Goal: Transaction & Acquisition: Purchase product/service

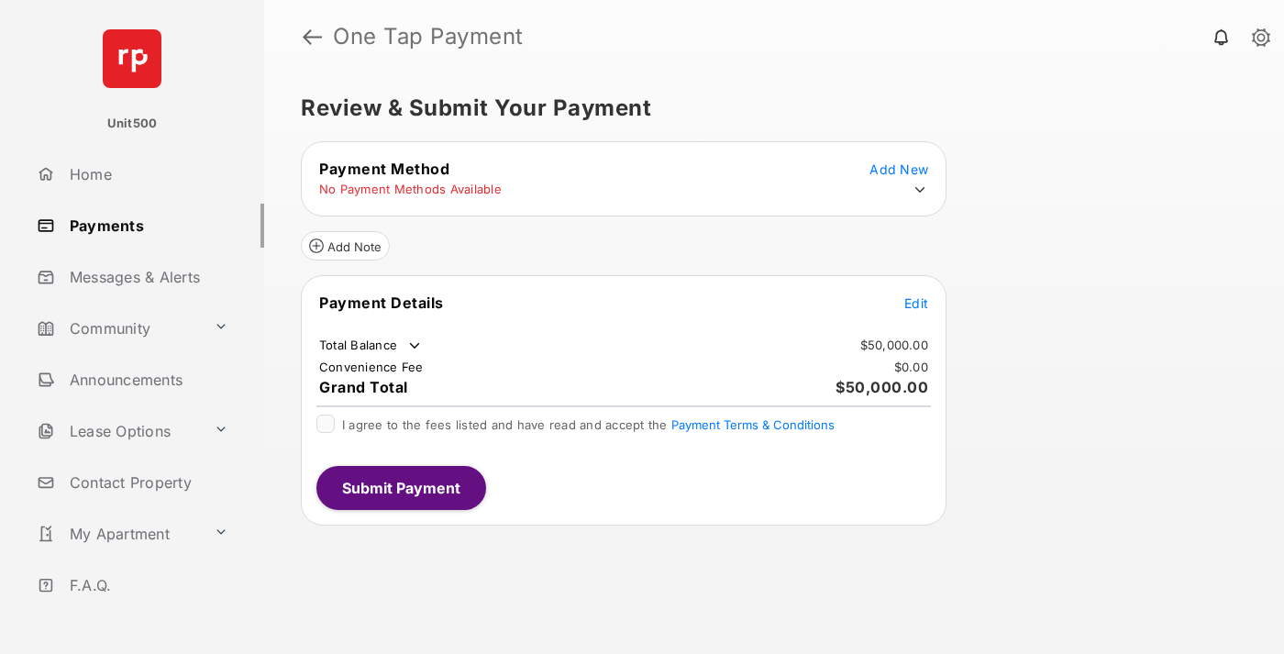
click at [916, 303] on span "Edit" at bounding box center [917, 303] width 24 height 16
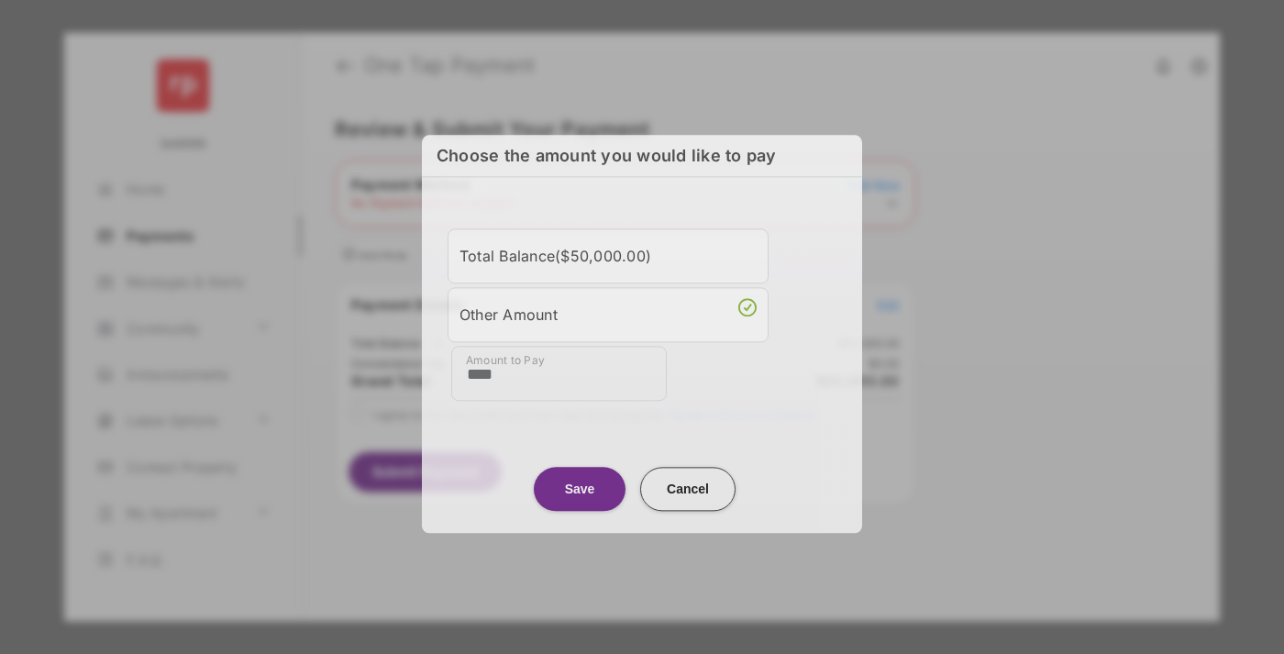
type input "****"
click at [580, 488] on button "Save" at bounding box center [580, 489] width 92 height 44
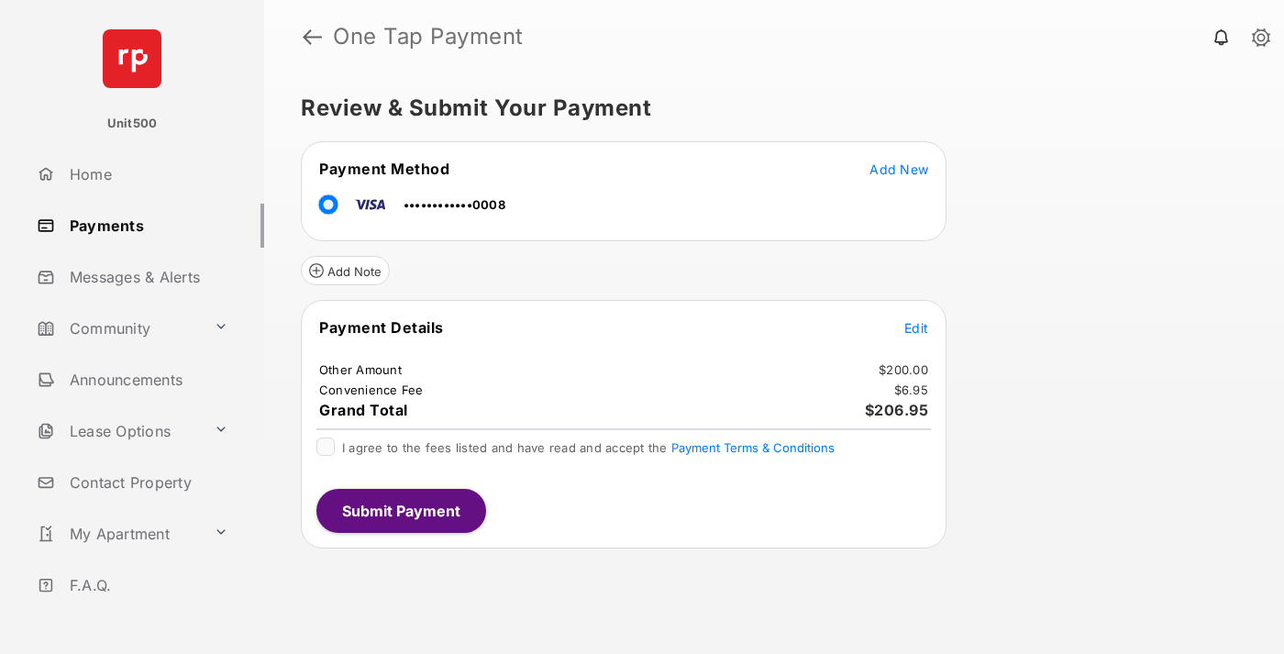
click at [916, 327] on span "Edit" at bounding box center [917, 328] width 24 height 16
click at [400, 510] on button "Submit Payment" at bounding box center [401, 511] width 170 height 44
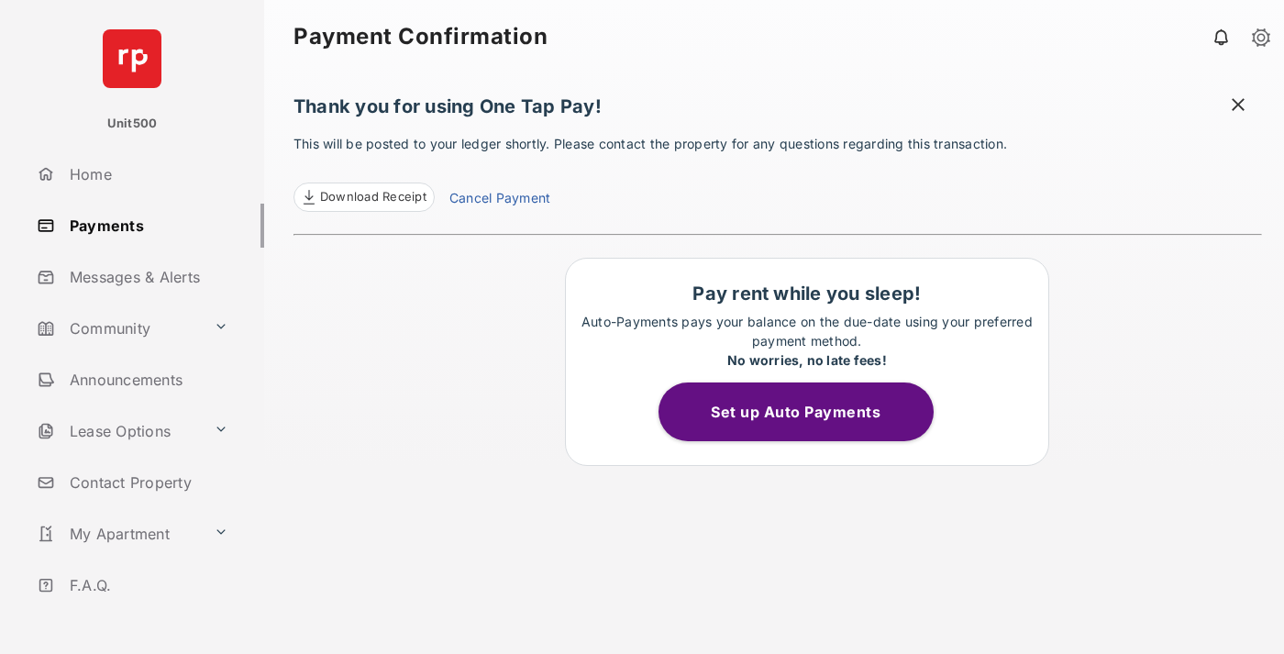
click at [1238, 106] on span at bounding box center [1238, 106] width 18 height 23
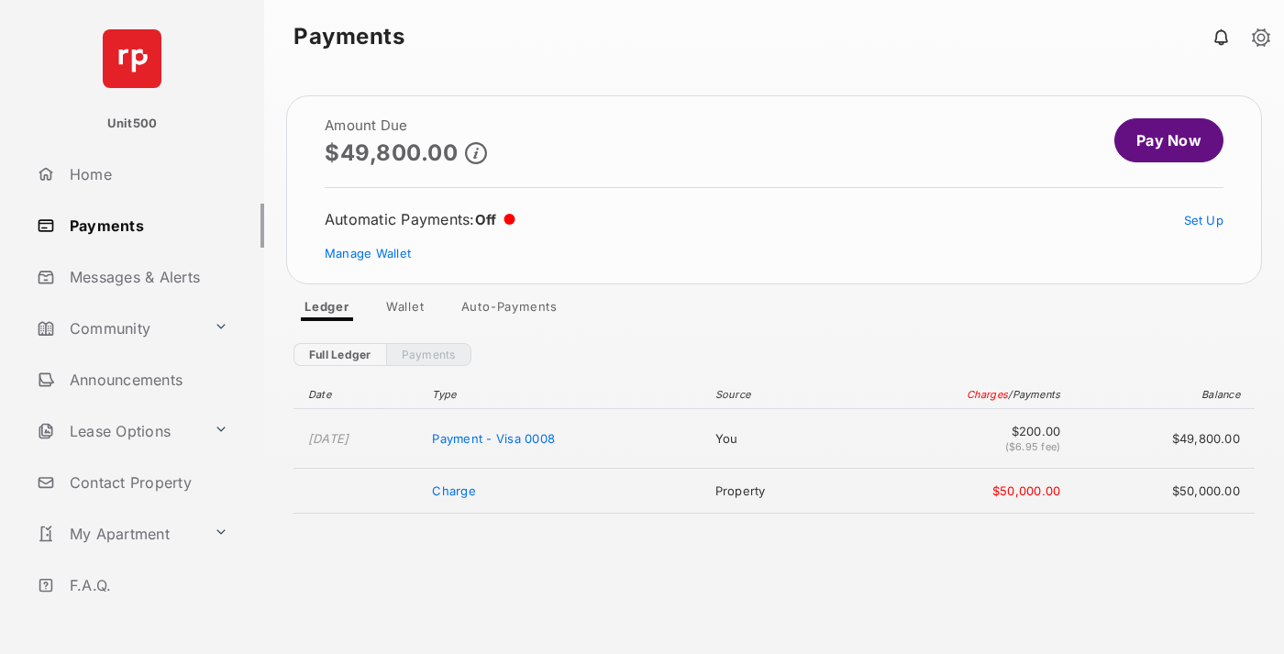
click at [368, 253] on link "Manage Wallet" at bounding box center [368, 253] width 86 height 15
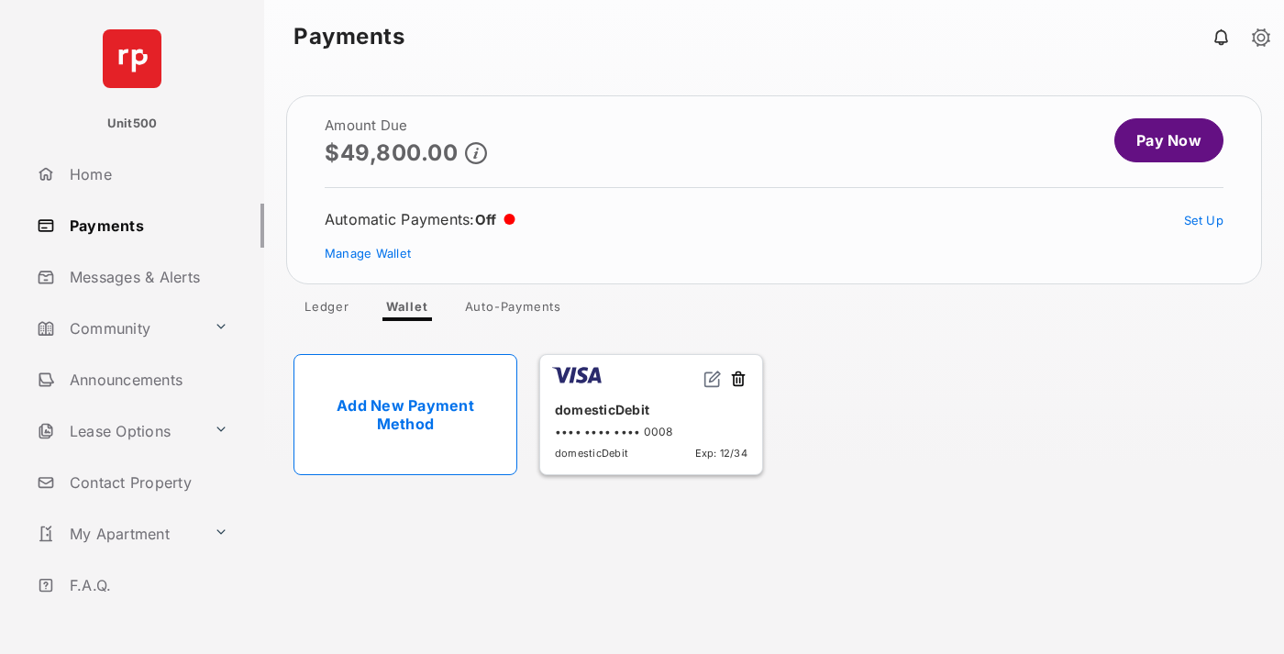
click at [738, 380] on button at bounding box center [738, 380] width 18 height 21
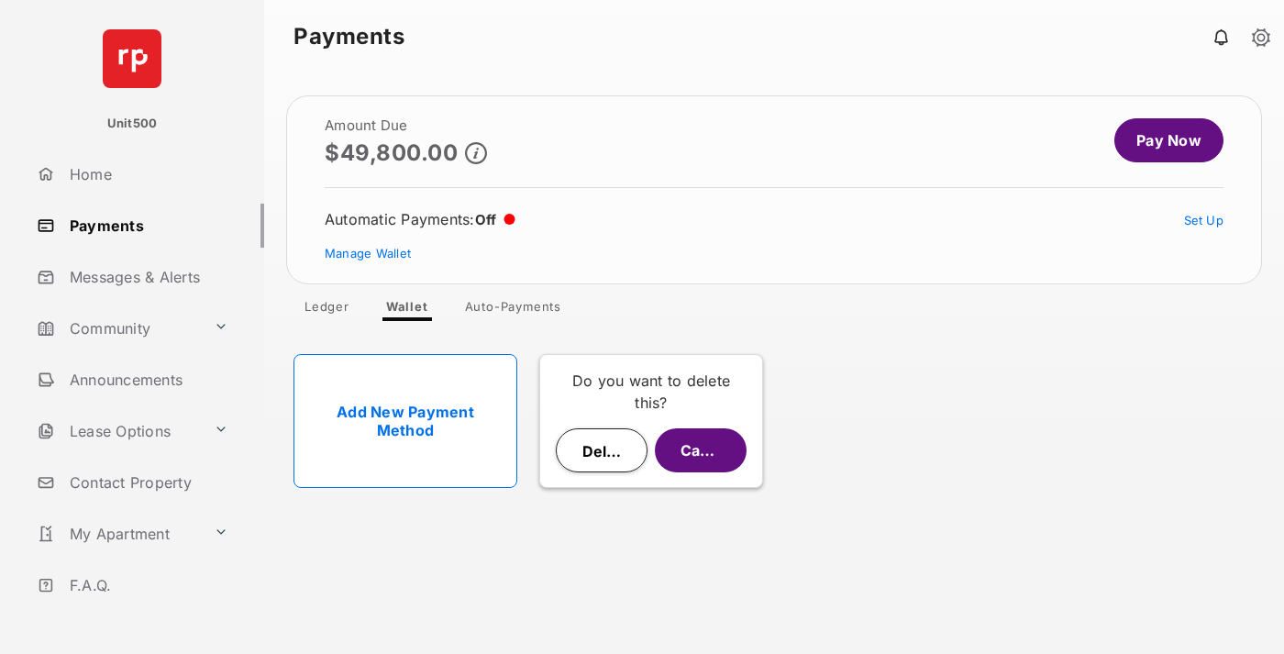
click at [602, 450] on button "Delete" at bounding box center [602, 450] width 92 height 44
